Goal: Task Accomplishment & Management: Manage account settings

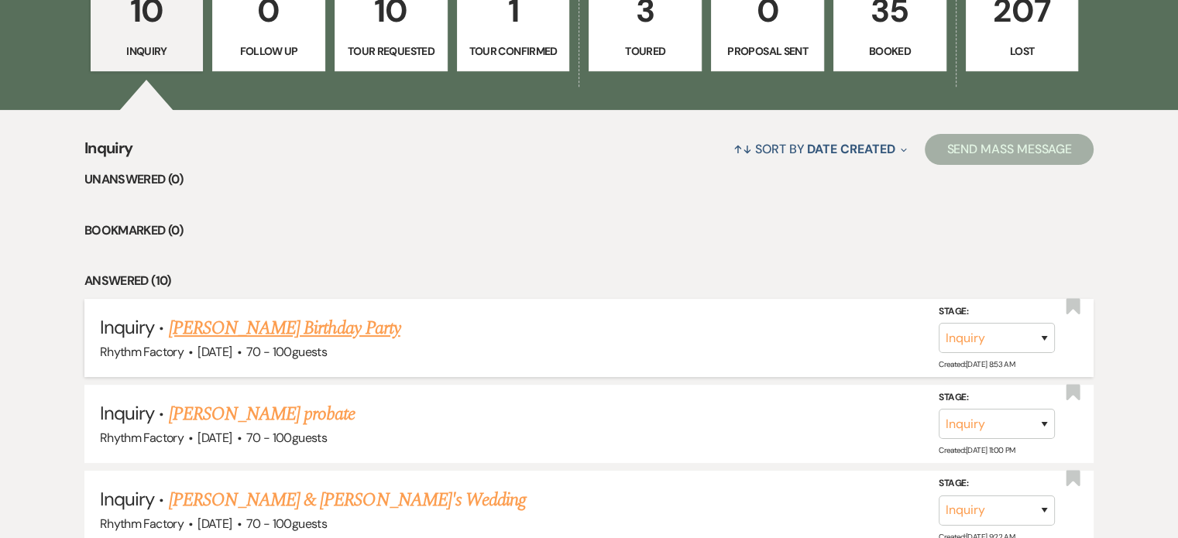
scroll to position [620, 0]
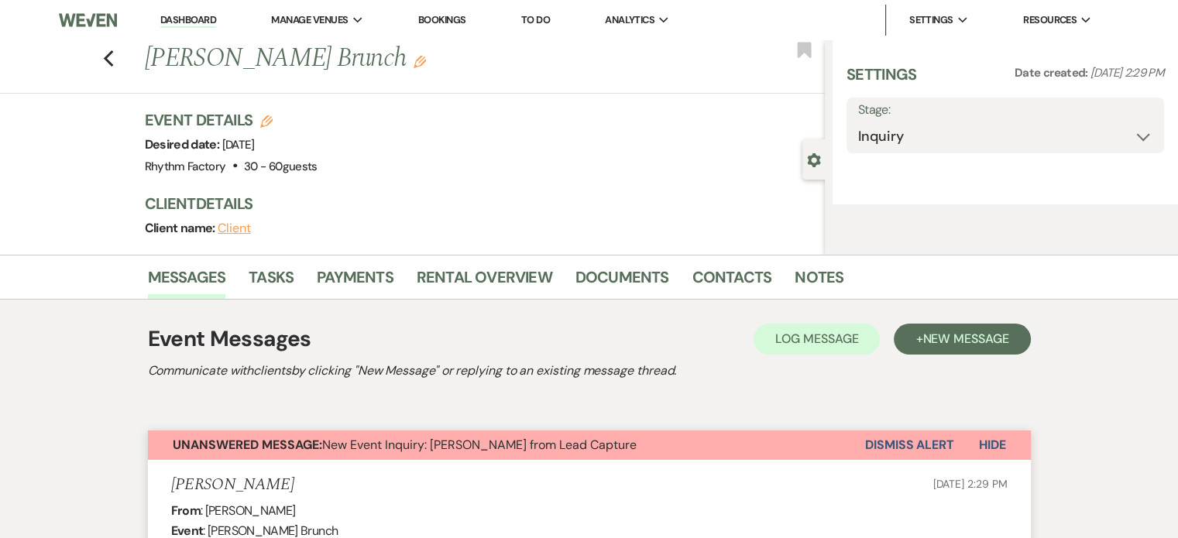
select select "6"
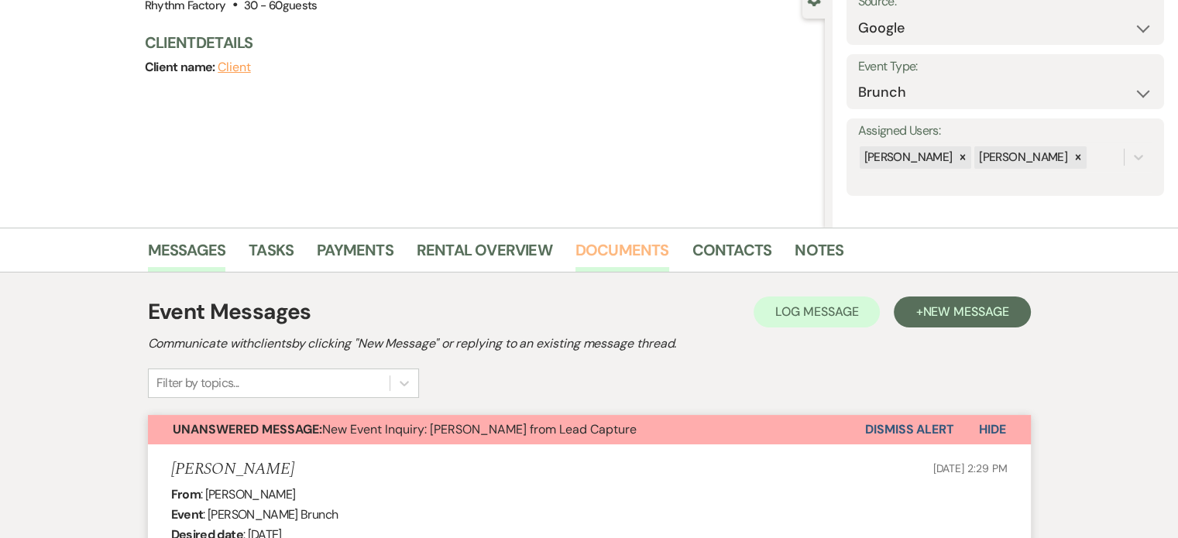
scroll to position [155, 0]
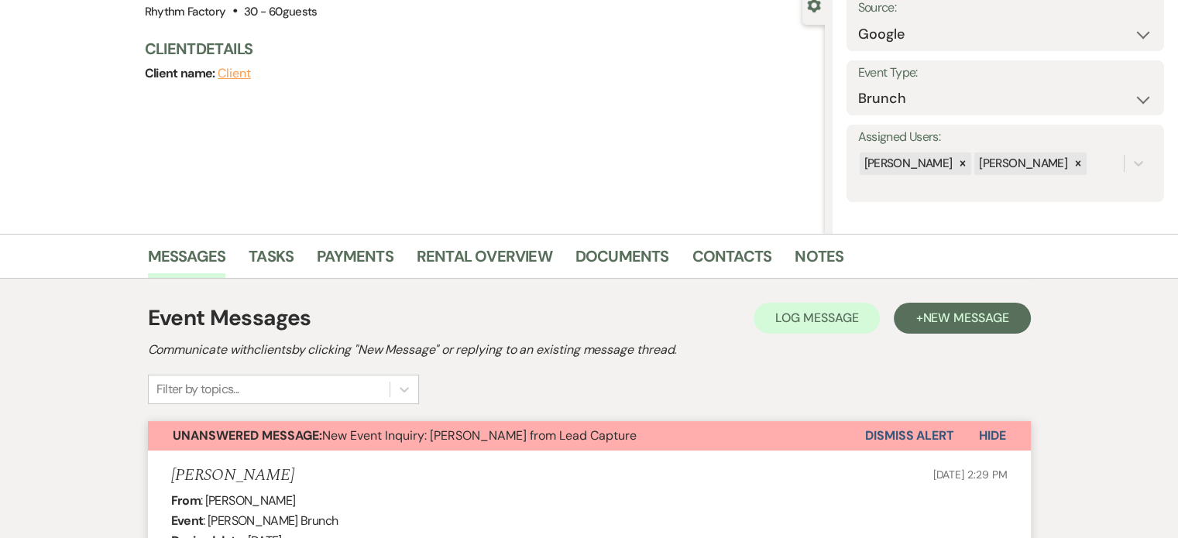
click at [898, 427] on button "Dismiss Alert" at bounding box center [909, 435] width 89 height 29
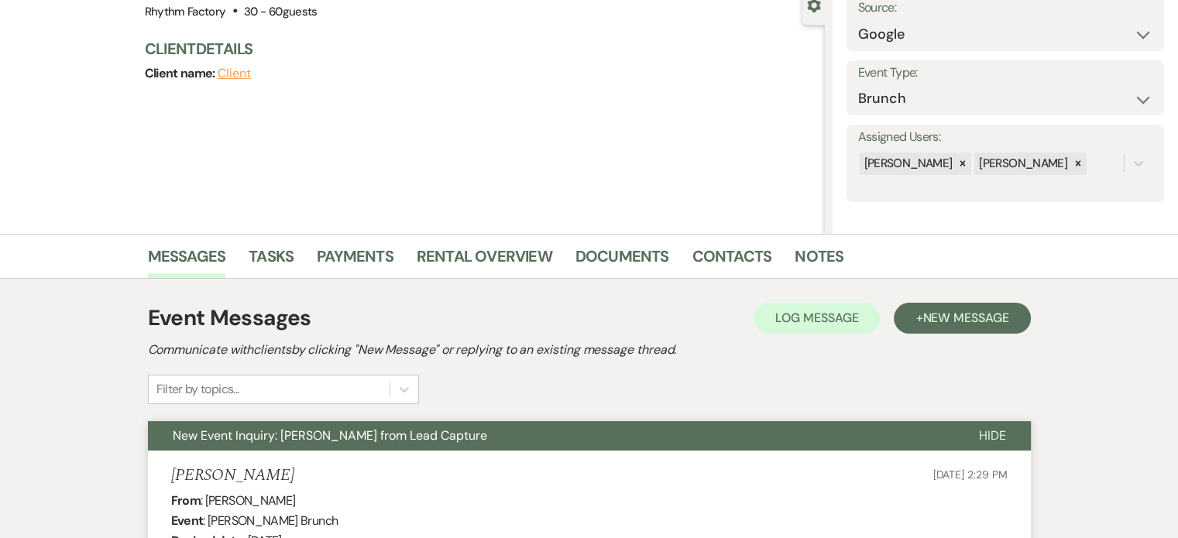
scroll to position [0, 0]
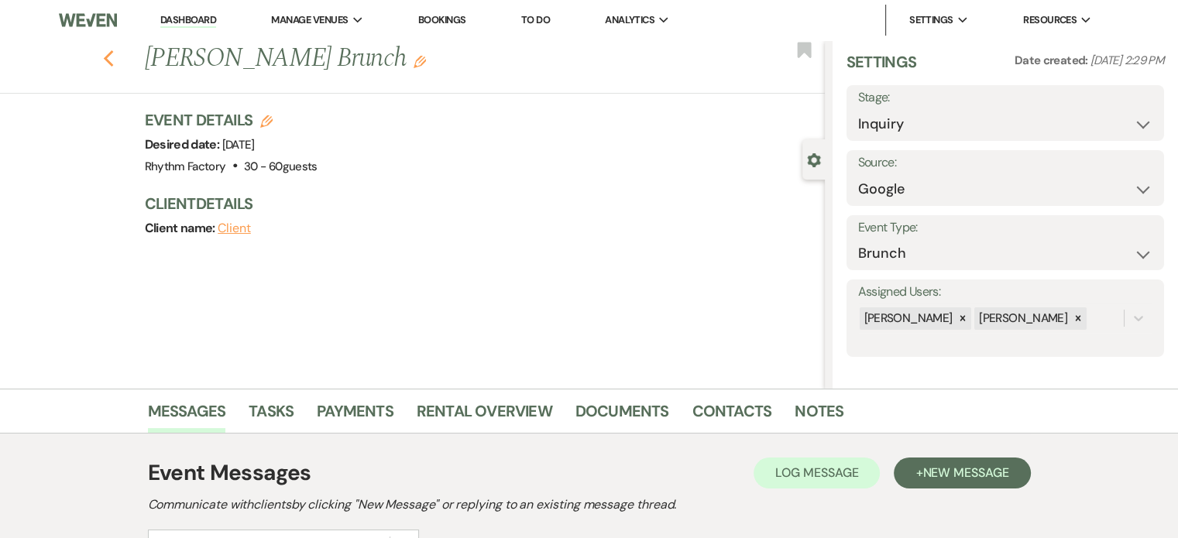
click at [115, 58] on icon "Previous" at bounding box center [109, 59] width 12 height 19
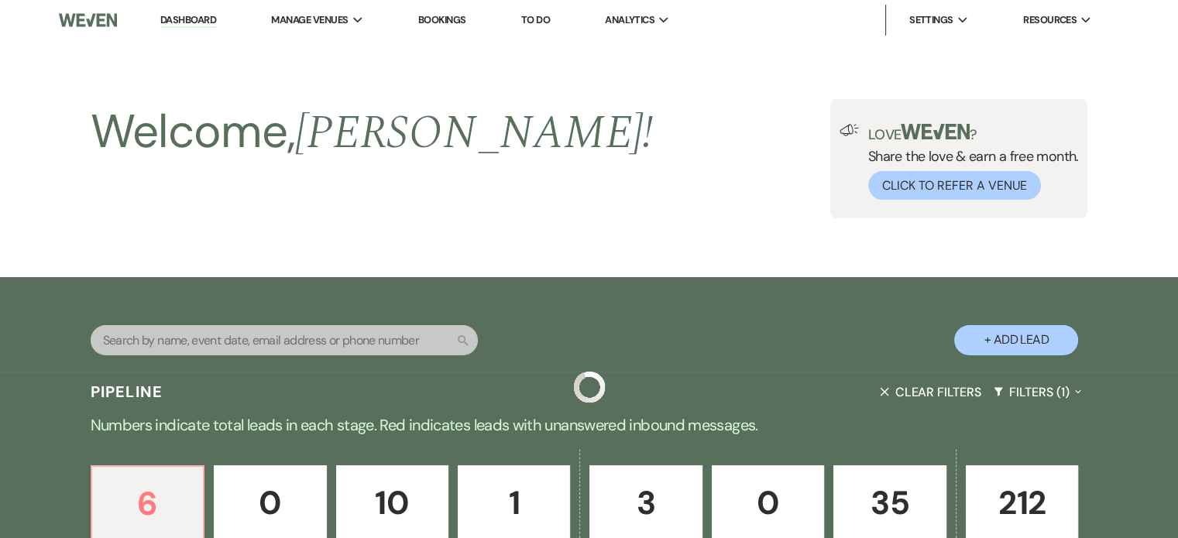
scroll to position [618, 0]
